Goal: Transaction & Acquisition: Purchase product/service

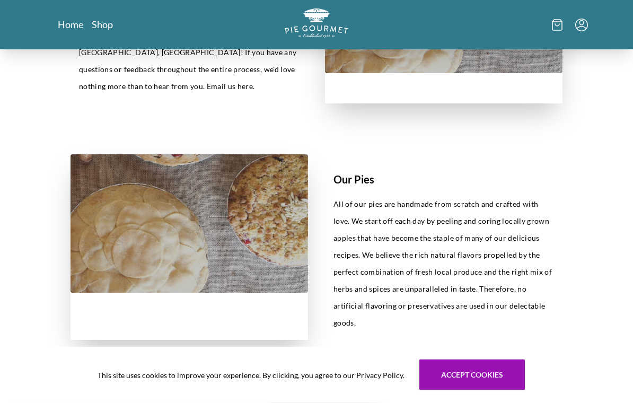
scroll to position [319, 0]
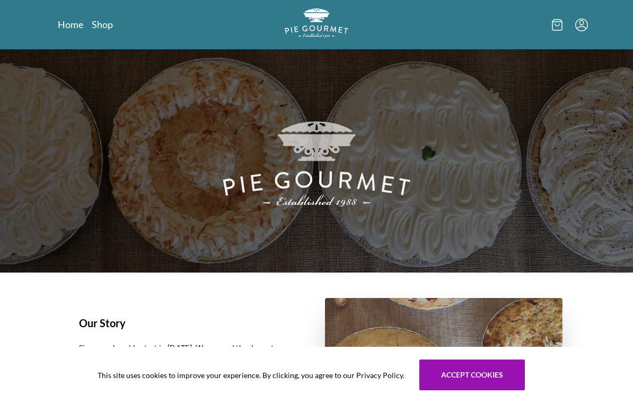
click at [105, 25] on link "Shop" at bounding box center [102, 24] width 21 height 13
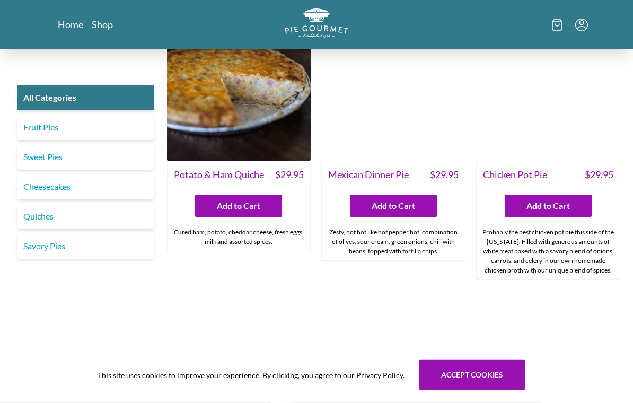
scroll to position [1419, 0]
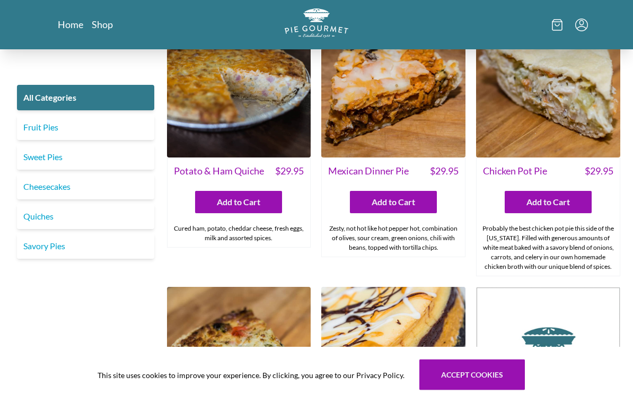
click at [83, 127] on link "Fruit Pies" at bounding box center [85, 127] width 137 height 25
